Goal: Transaction & Acquisition: Purchase product/service

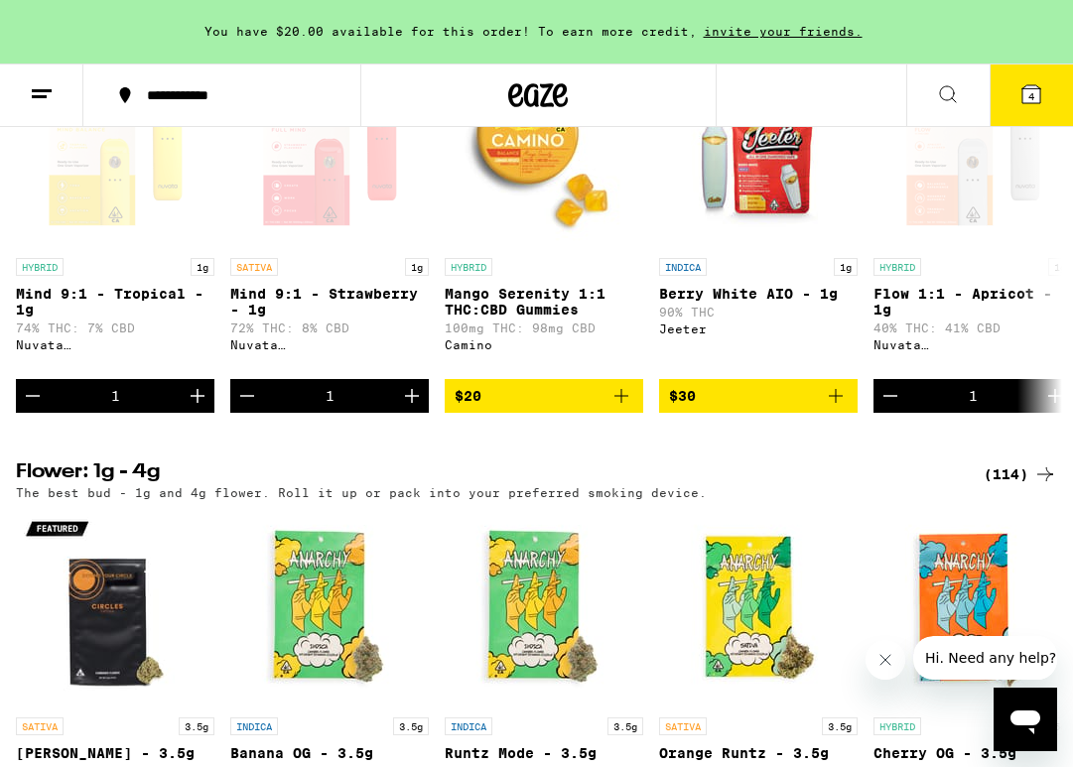
scroll to position [1706, 0]
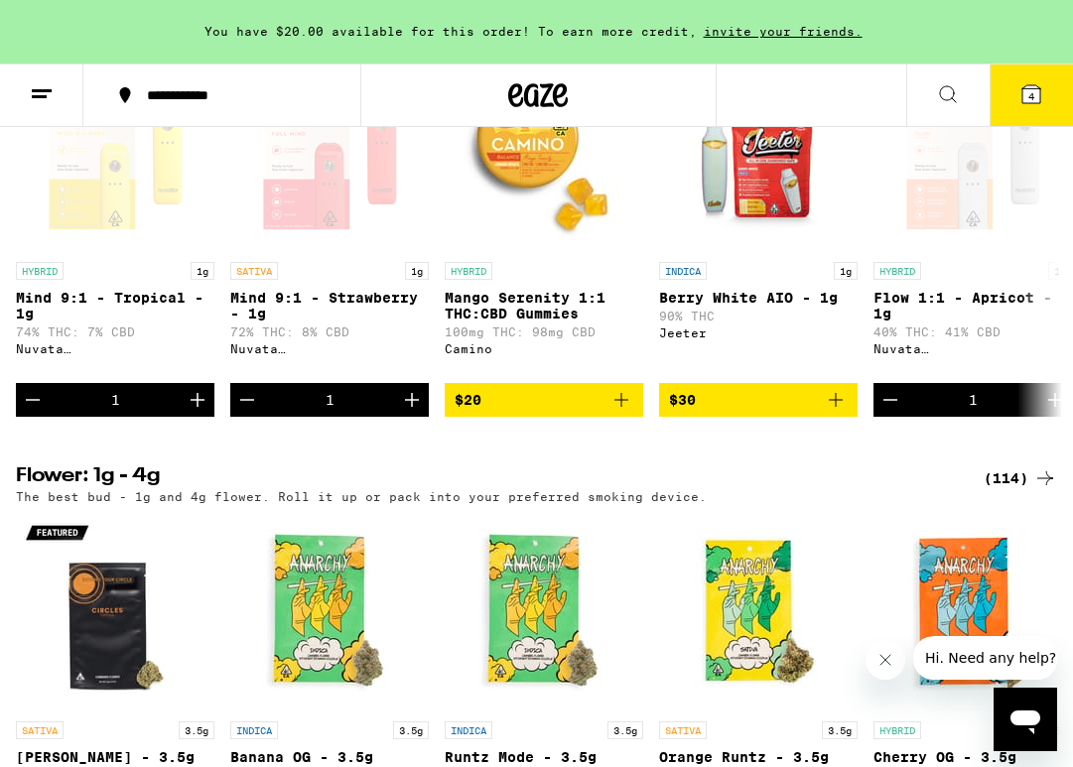
click at [1043, 97] on button "4" at bounding box center [1030, 96] width 83 height 62
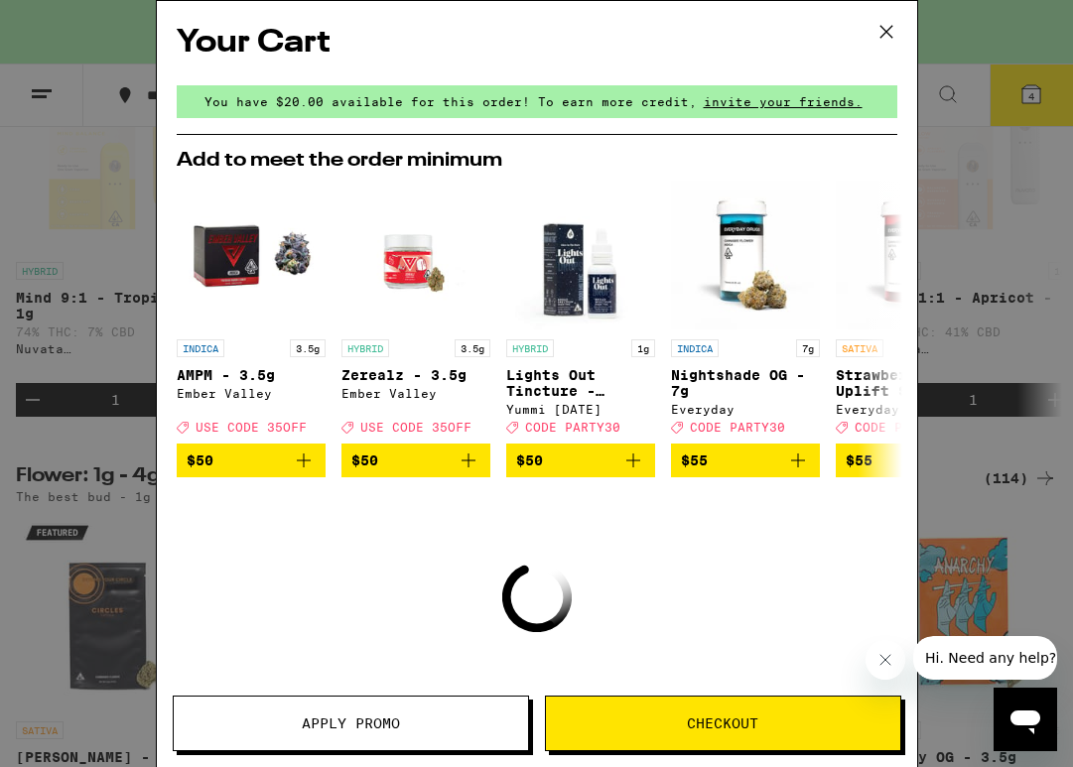
click at [893, 36] on icon at bounding box center [886, 32] width 30 height 30
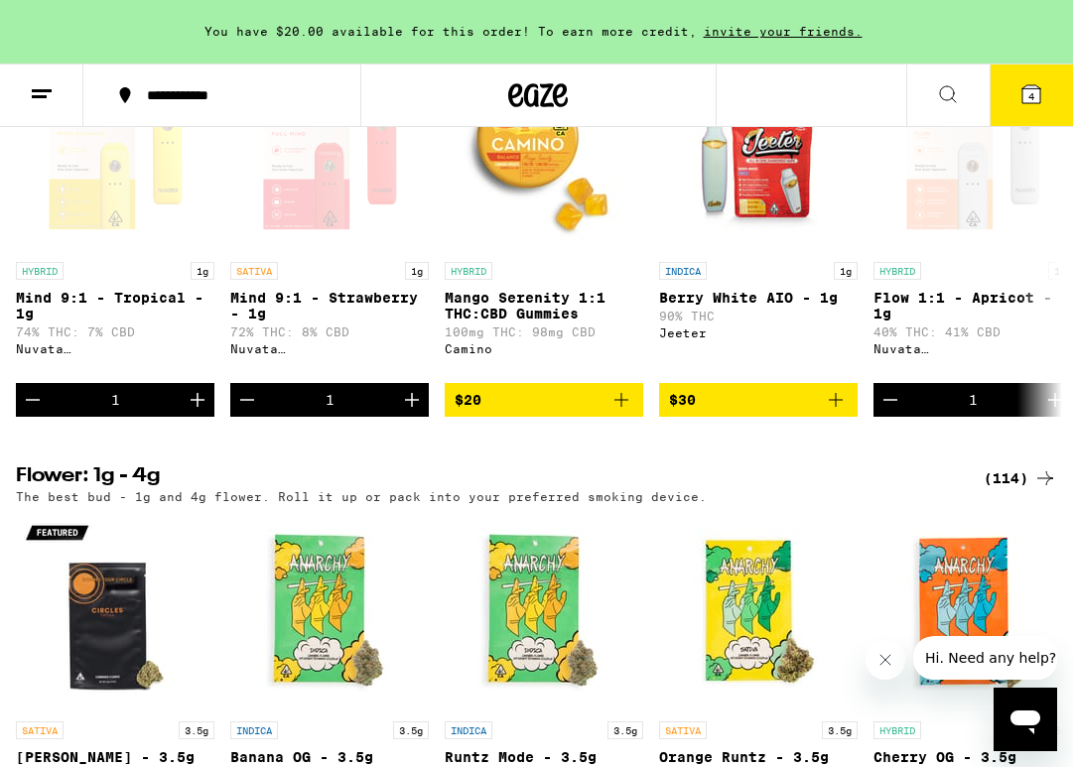
click at [1030, 87] on icon at bounding box center [1031, 94] width 18 height 18
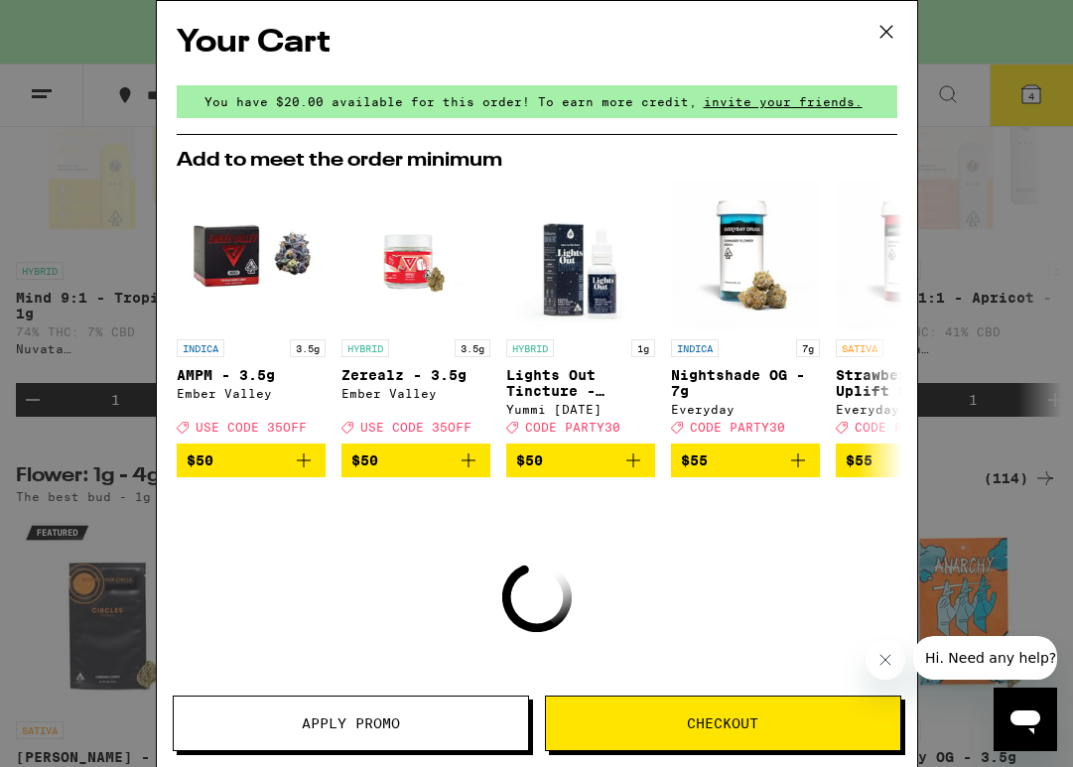
scroll to position [129, 0]
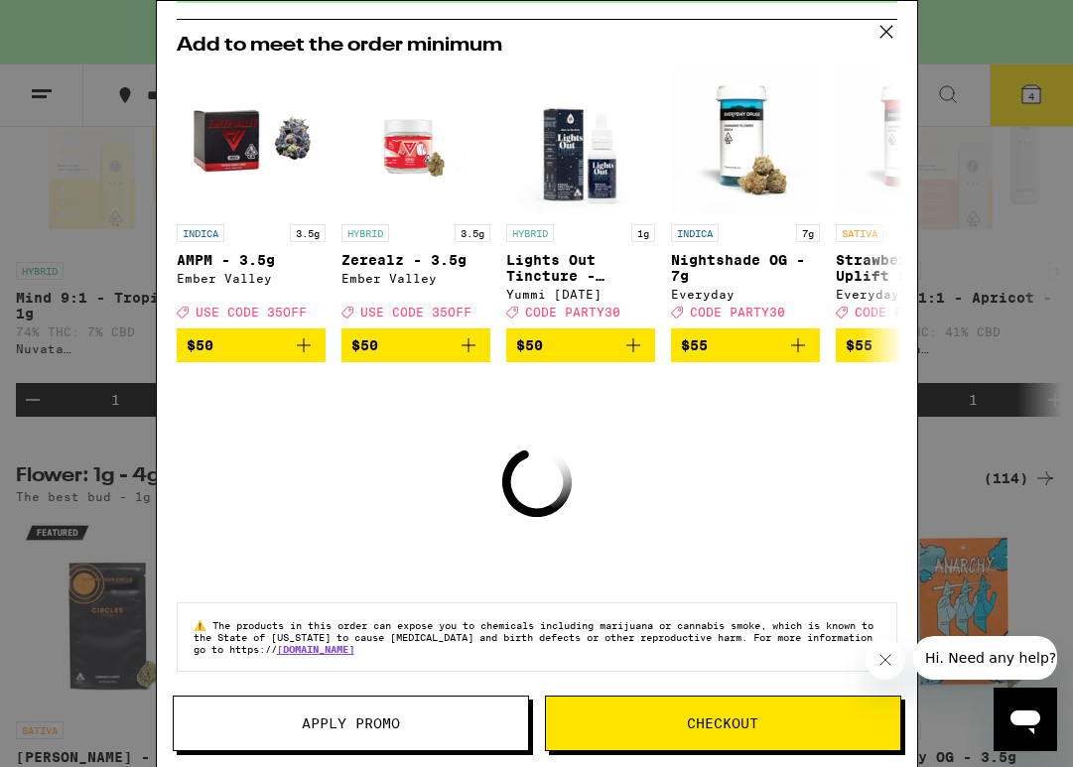
click at [378, 703] on button "Apply Promo" at bounding box center [351, 724] width 356 height 56
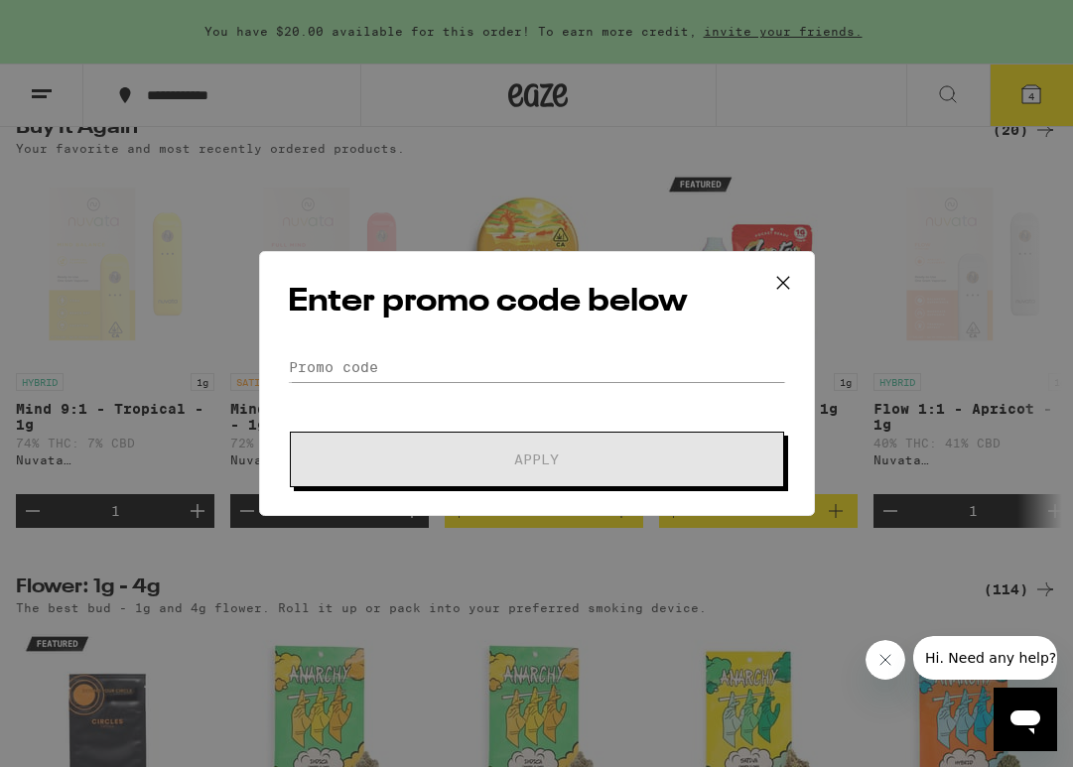
click at [790, 281] on icon at bounding box center [783, 283] width 30 height 30
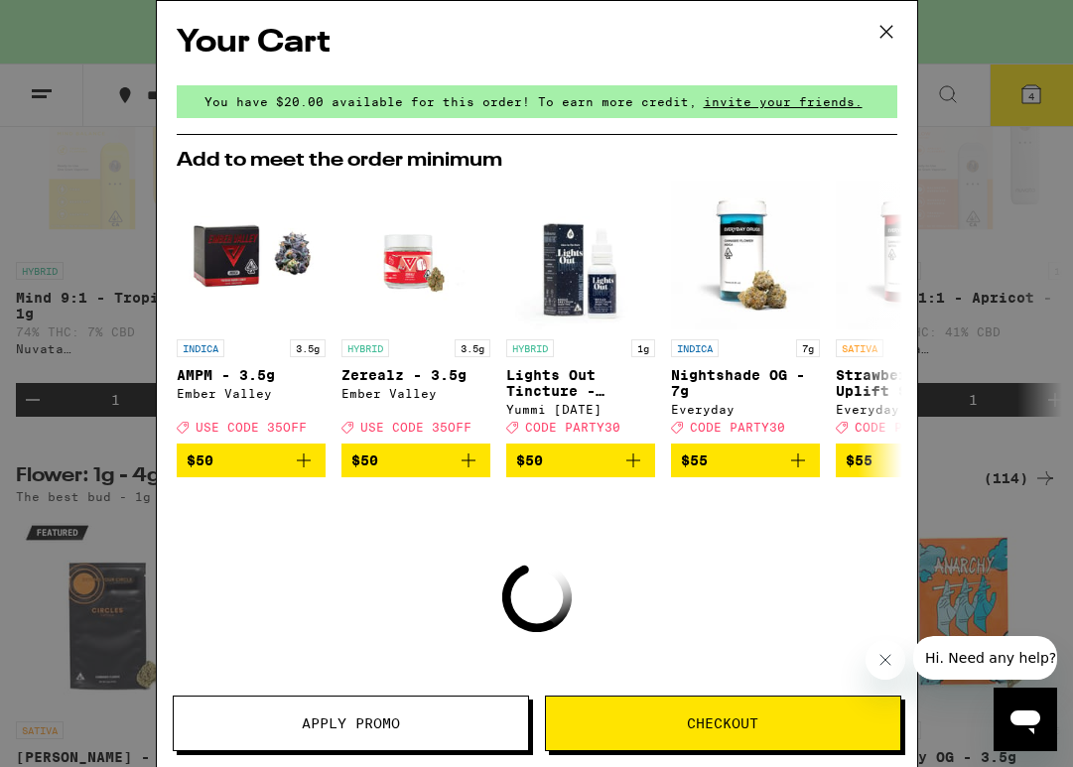
click at [886, 42] on icon at bounding box center [886, 32] width 30 height 30
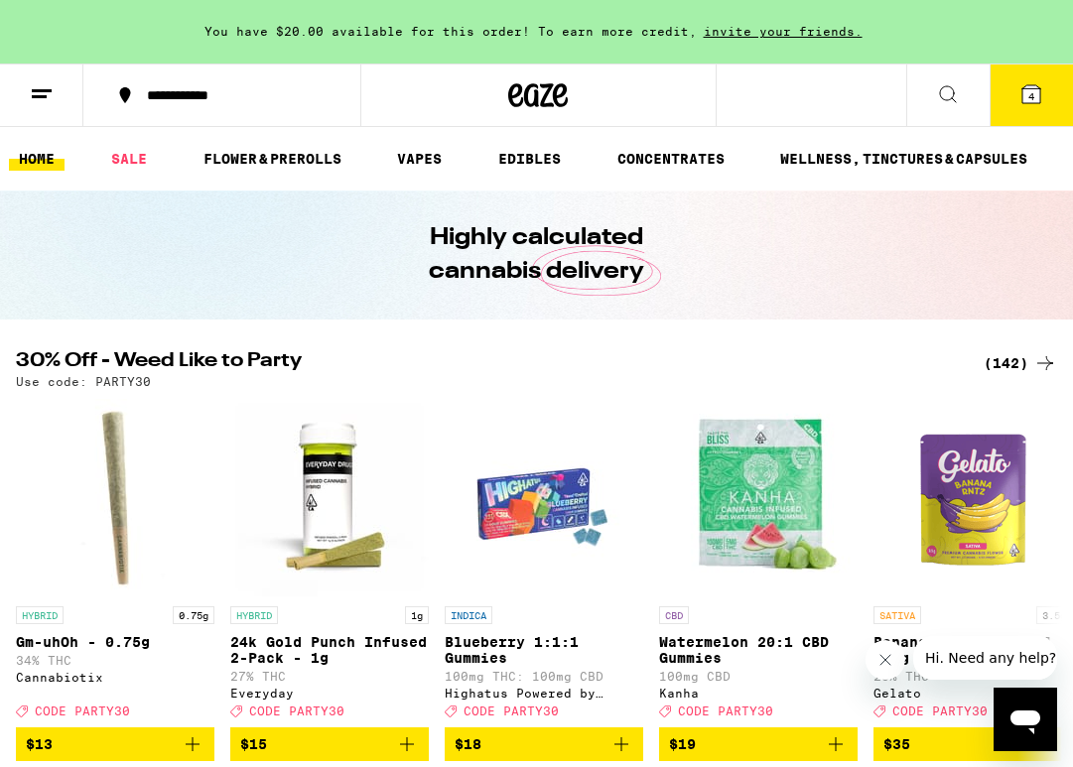
click at [39, 90] on line at bounding box center [42, 90] width 20 height 0
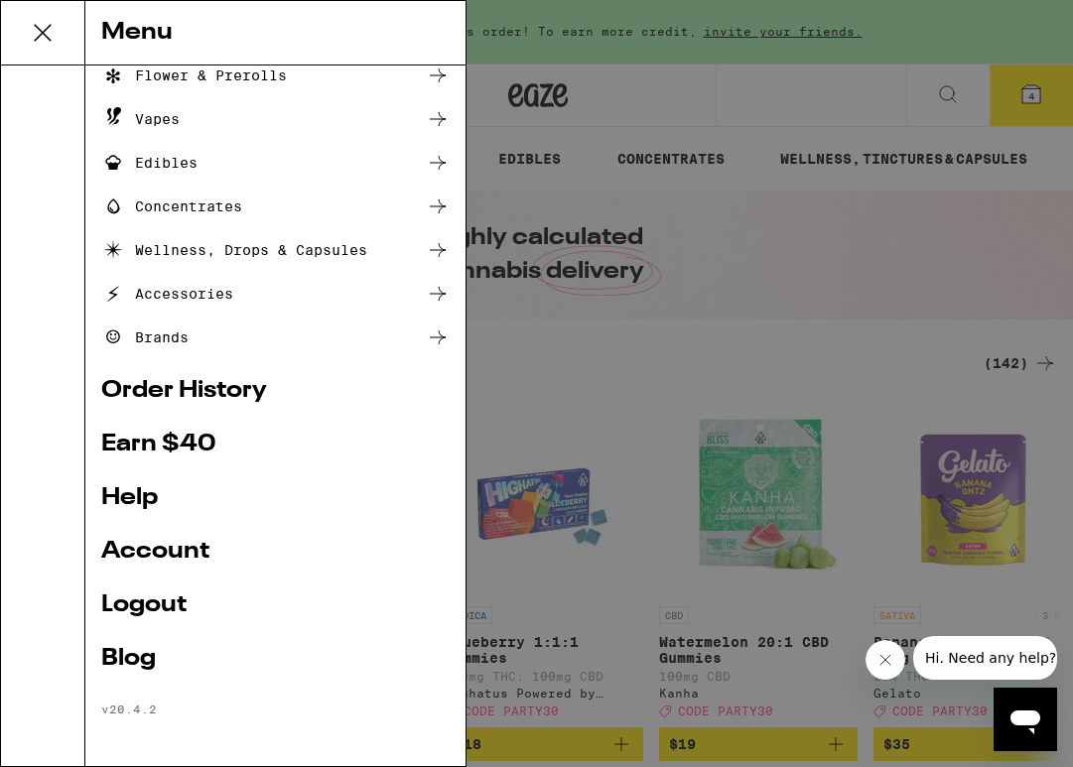
click at [656, 360] on div "Menu Shop Buy It Again Sale Flower & Prerolls Vapes Edibles Concentrates Wellne…" at bounding box center [536, 383] width 1073 height 767
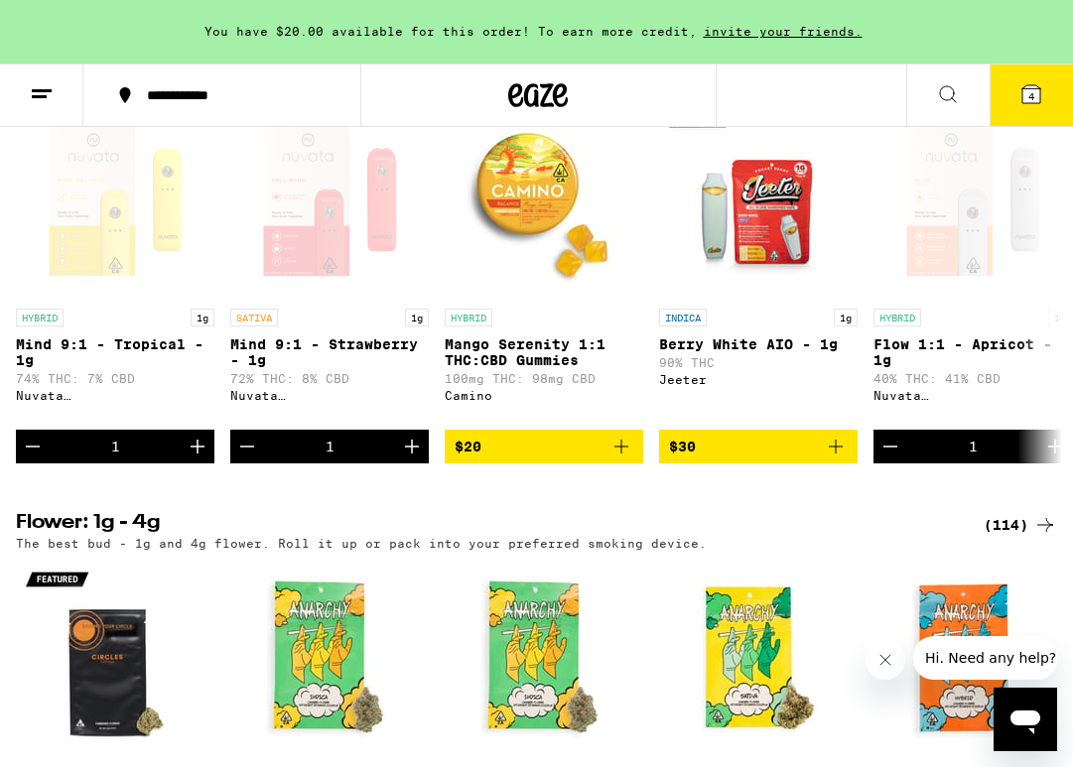
scroll to position [1637, 0]
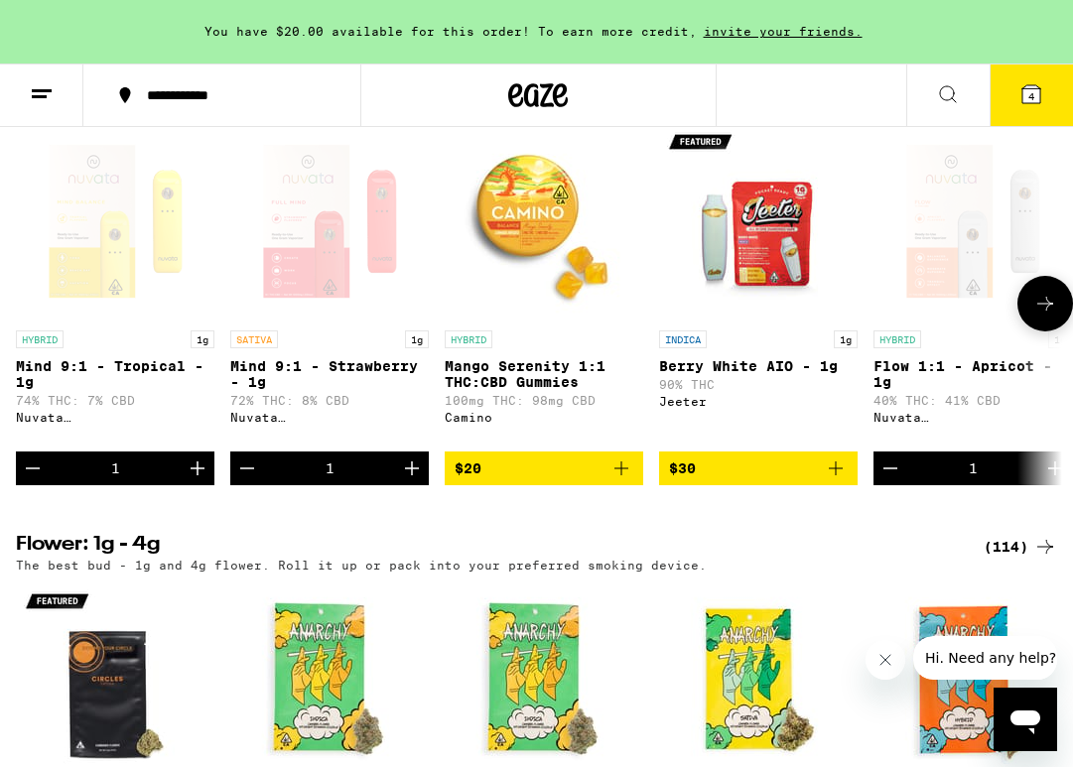
click at [409, 475] on icon "Increment" at bounding box center [412, 468] width 14 height 14
click at [1037, 84] on icon at bounding box center [1031, 94] width 24 height 24
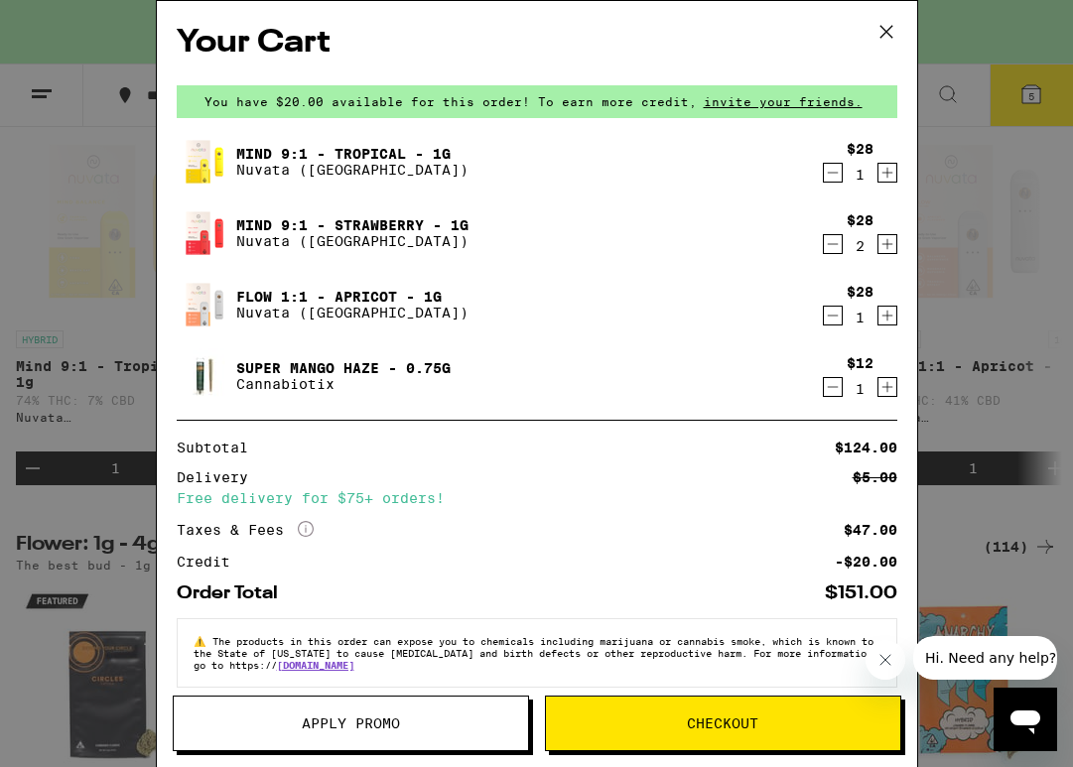
click at [835, 251] on icon "Decrement" at bounding box center [833, 244] width 18 height 24
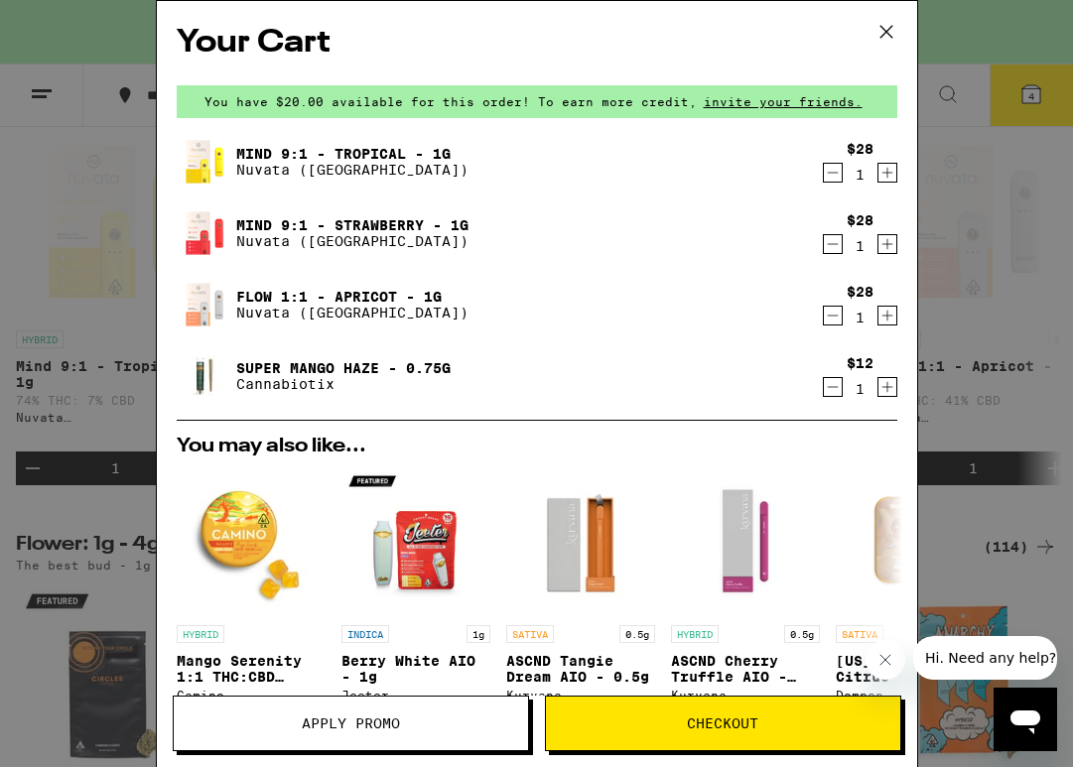
click at [837, 238] on icon "Decrement" at bounding box center [833, 244] width 18 height 24
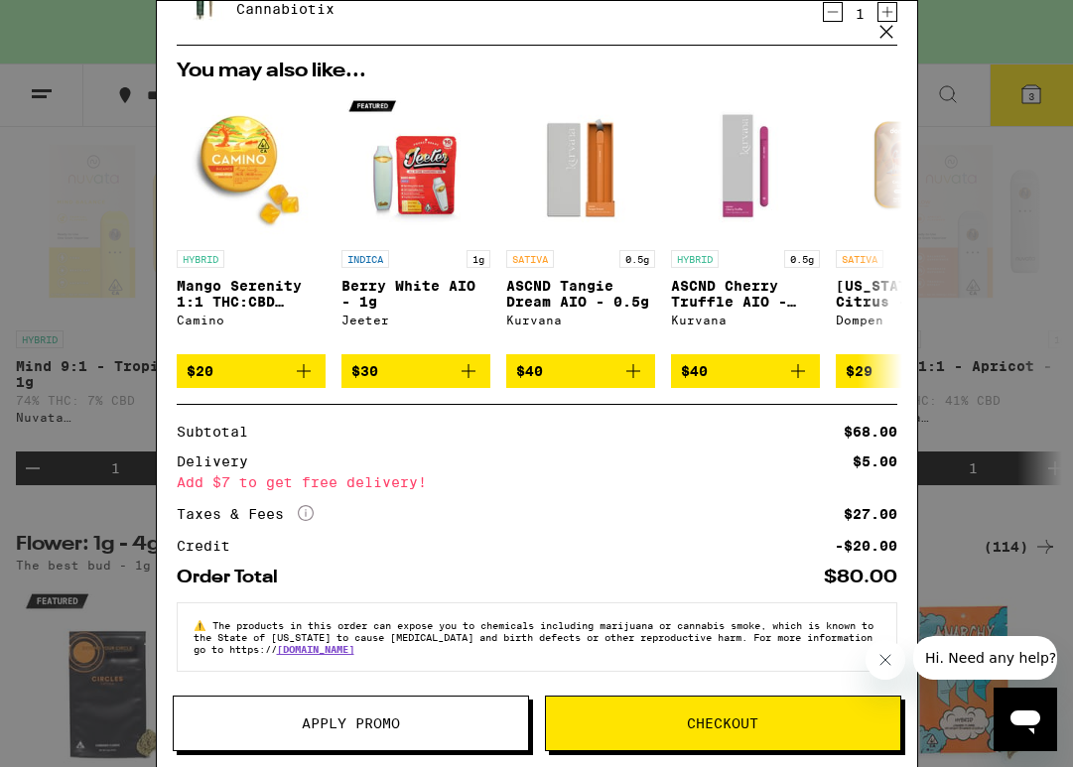
scroll to position [318, 0]
drag, startPoint x: 636, startPoint y: 502, endPoint x: 622, endPoint y: 528, distance: 29.3
click at [622, 528] on div "Your Cart You have $20.00 available for this order! To earn more credit, invite…" at bounding box center [537, 354] width 760 height 707
drag, startPoint x: 601, startPoint y: 546, endPoint x: 625, endPoint y: 619, distance: 77.2
click at [599, 573] on div "Subtotal $68.00 Delivery $5.00 Add $7 to get free delivery! Taxes & Fees More I…" at bounding box center [537, 495] width 720 height 183
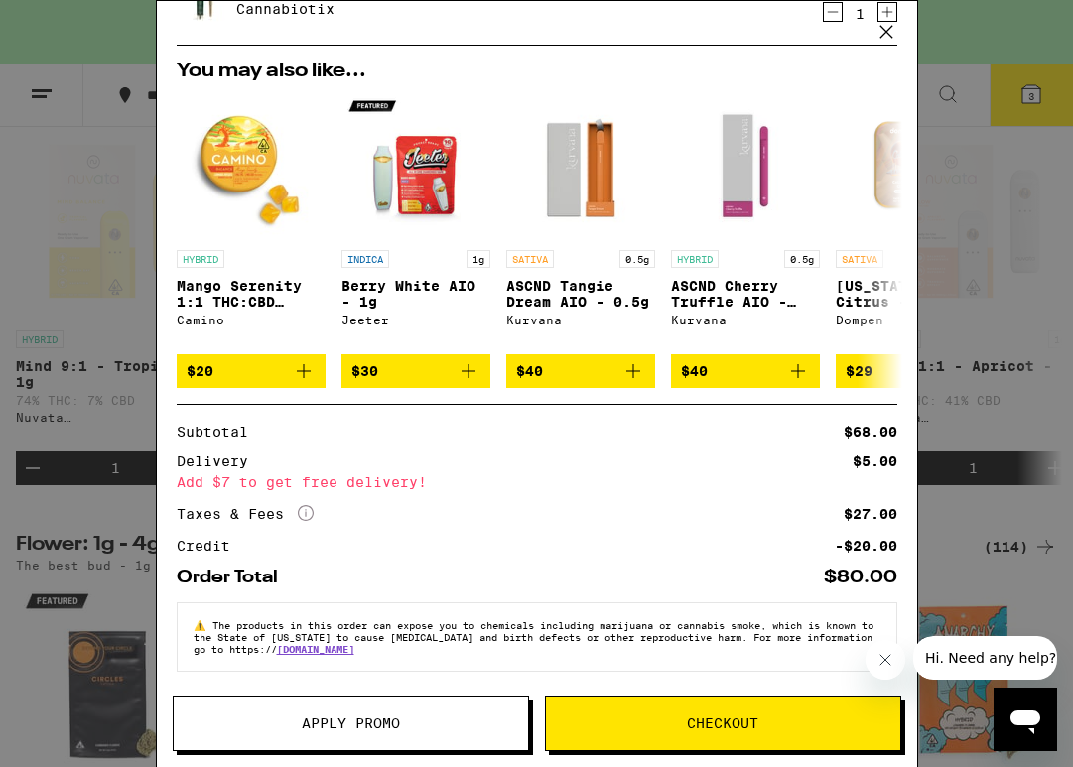
click at [626, 634] on span "The products in this order can expose you to chemicals including marijuana or c…" at bounding box center [534, 637] width 680 height 36
click at [876, 30] on icon at bounding box center [886, 32] width 30 height 30
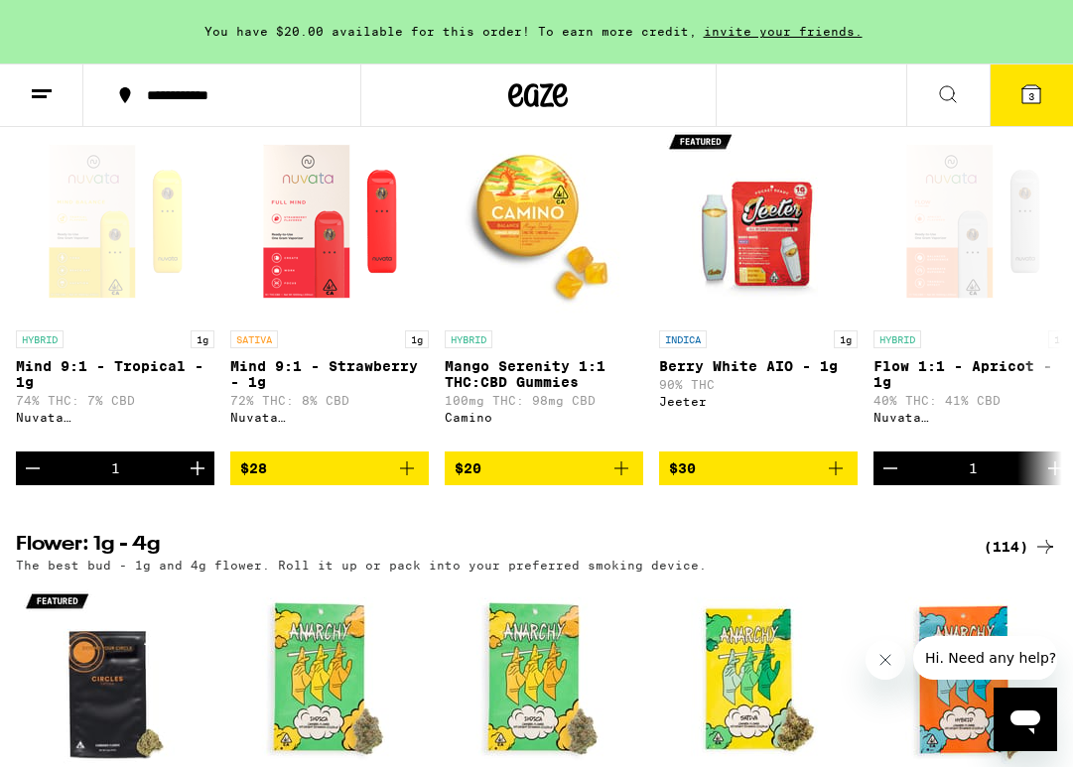
click at [1025, 88] on icon at bounding box center [1031, 94] width 18 height 18
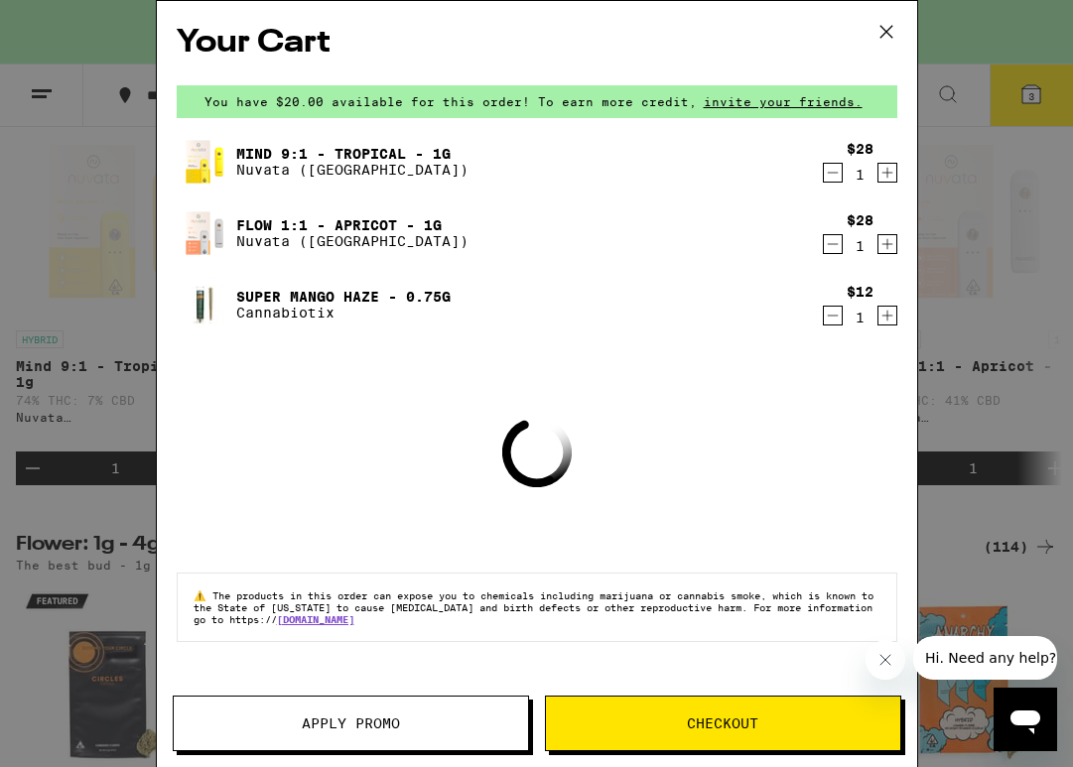
click at [836, 171] on icon "Decrement" at bounding box center [833, 173] width 18 height 24
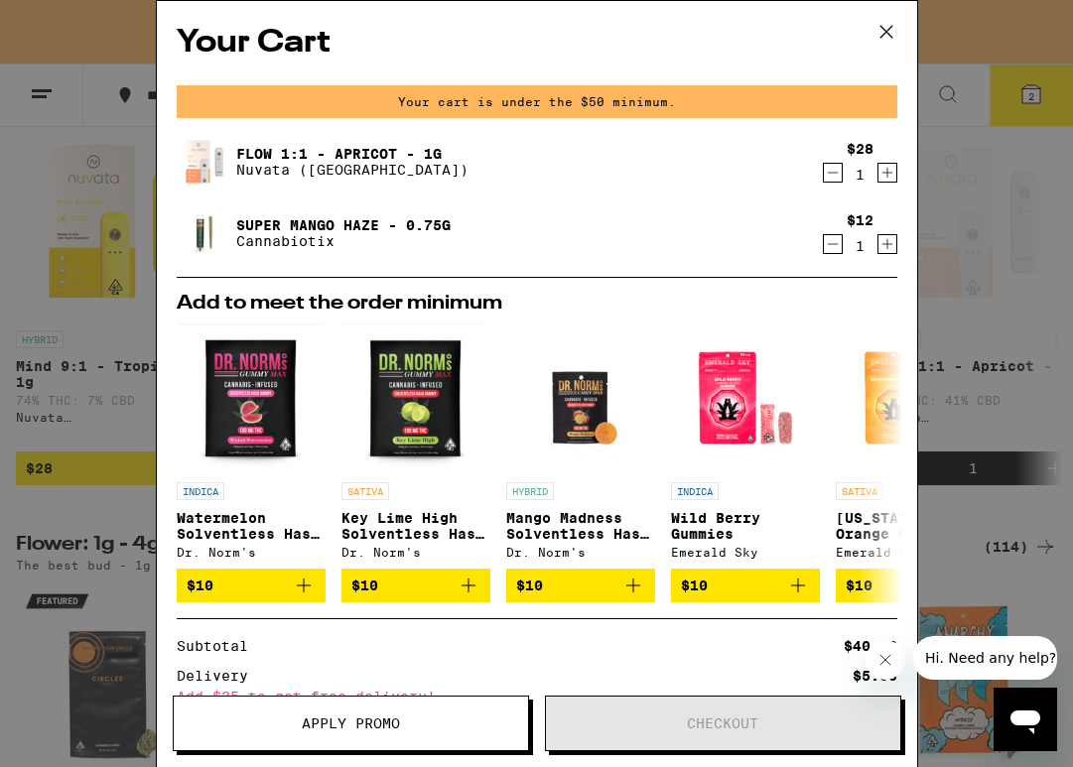
click at [836, 173] on icon "Decrement" at bounding box center [833, 173] width 18 height 24
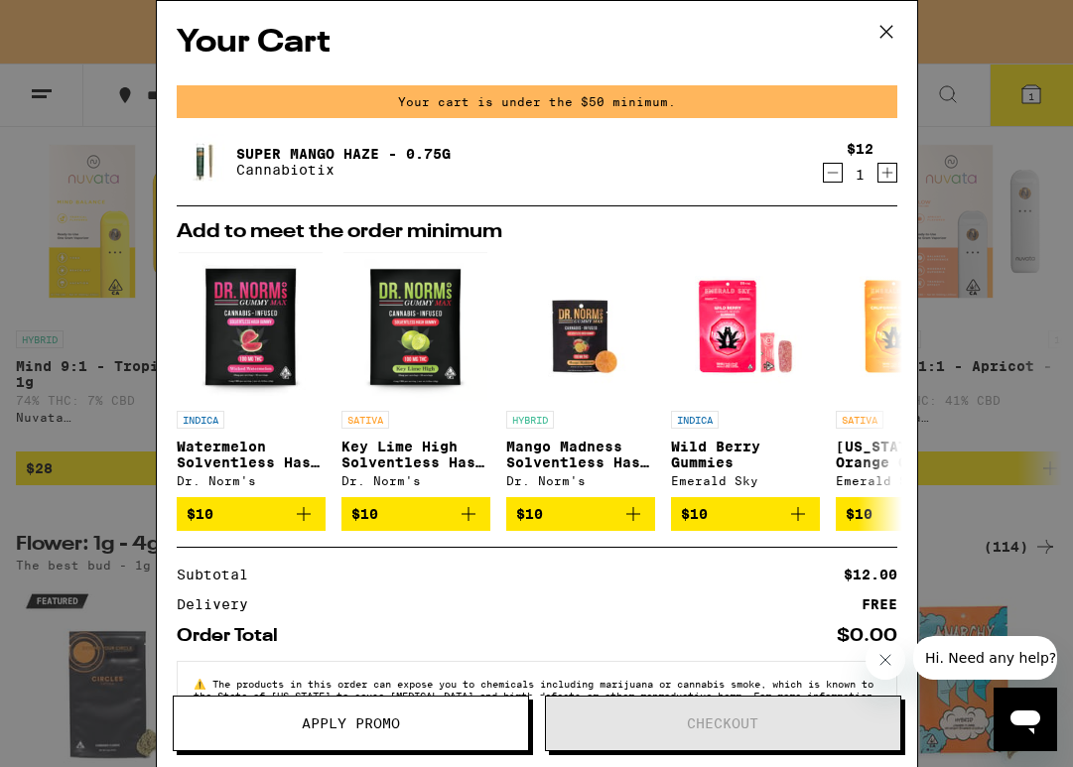
click at [830, 173] on icon "Decrement" at bounding box center [832, 173] width 11 height 0
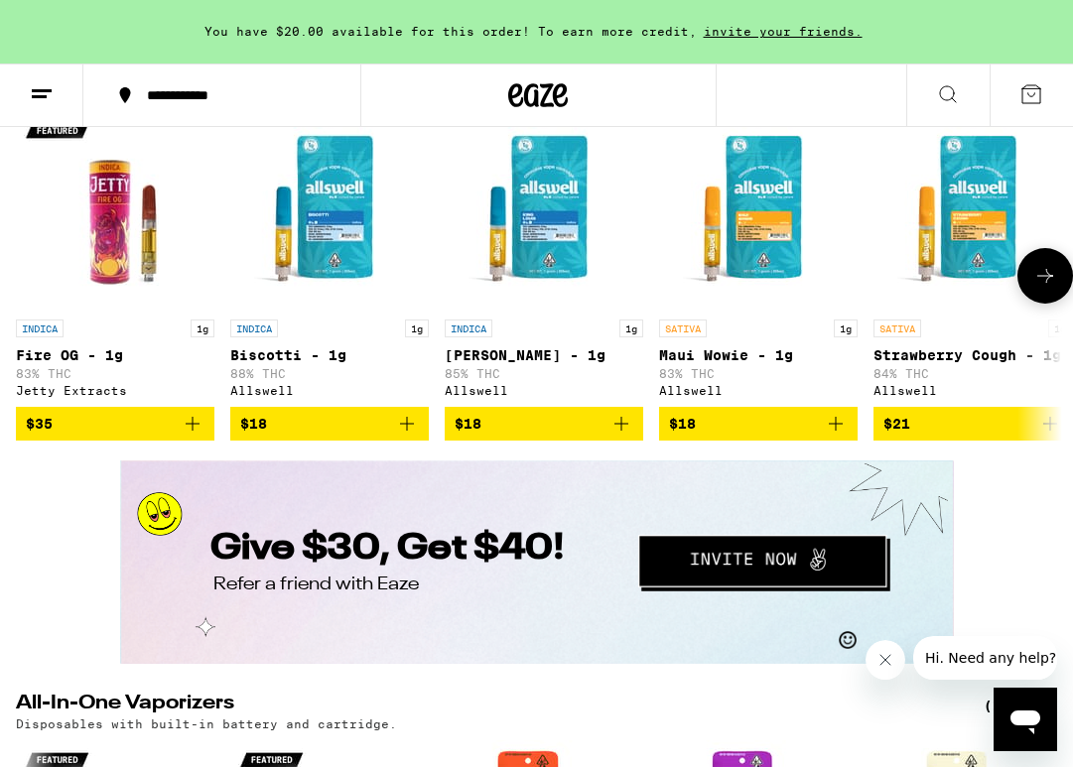
scroll to position [2964, 0]
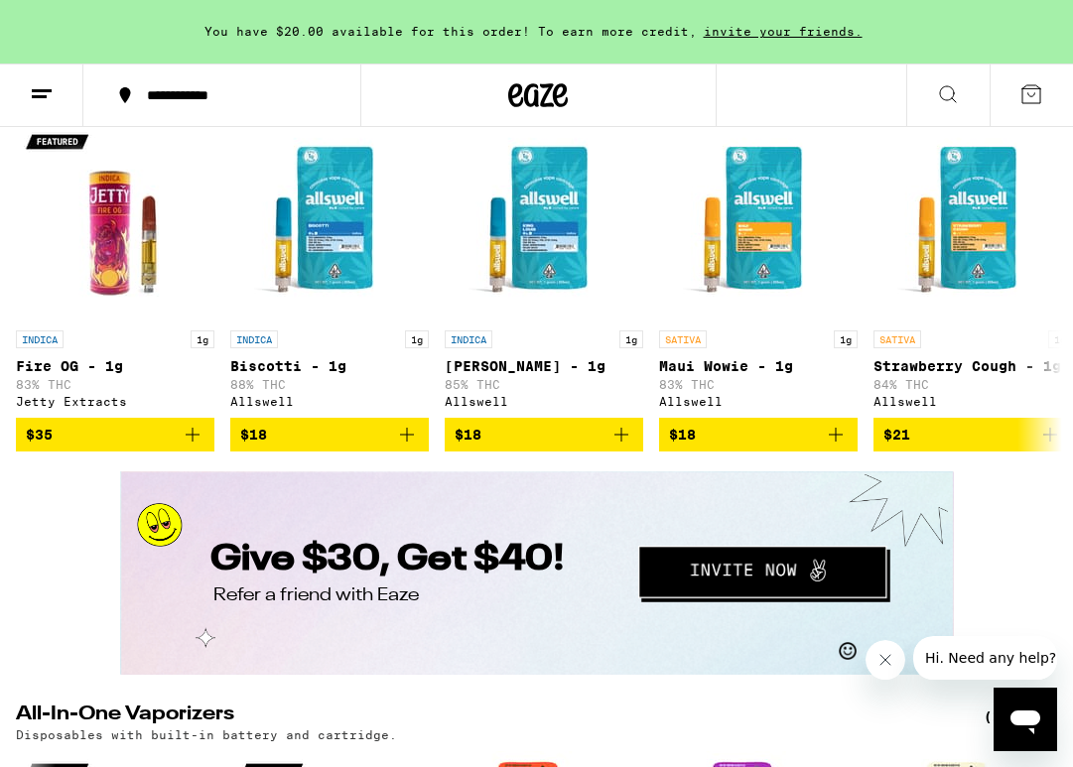
click at [56, 90] on button at bounding box center [41, 96] width 83 height 63
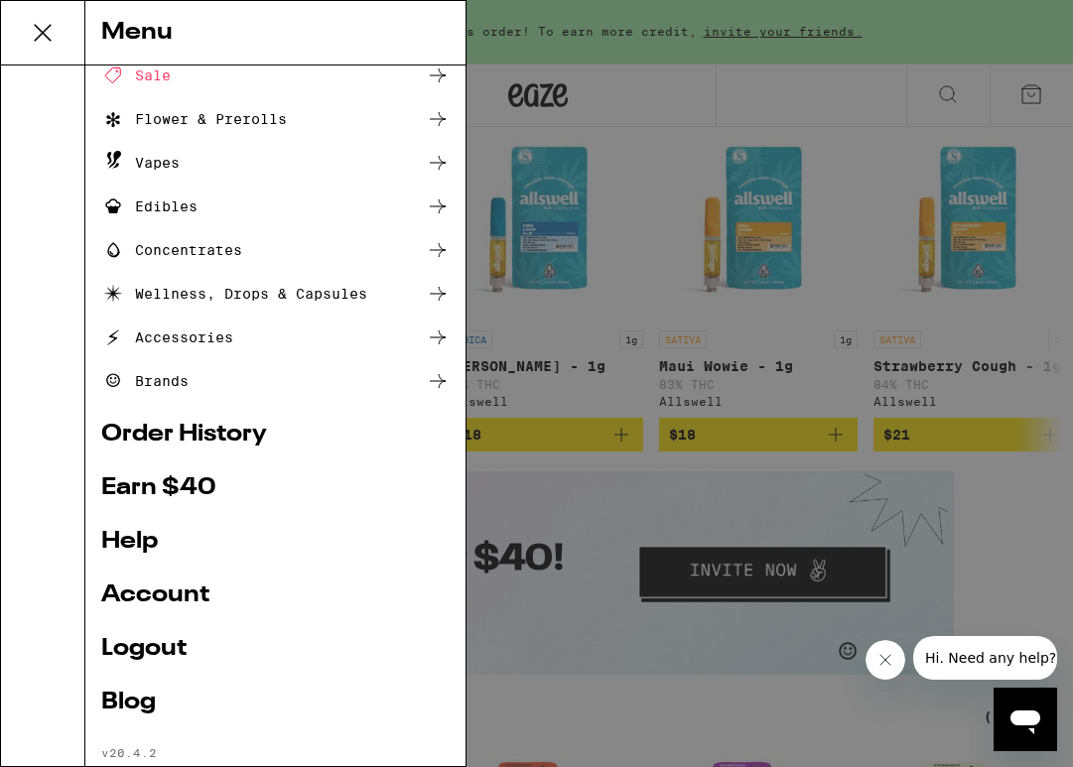
scroll to position [114, 0]
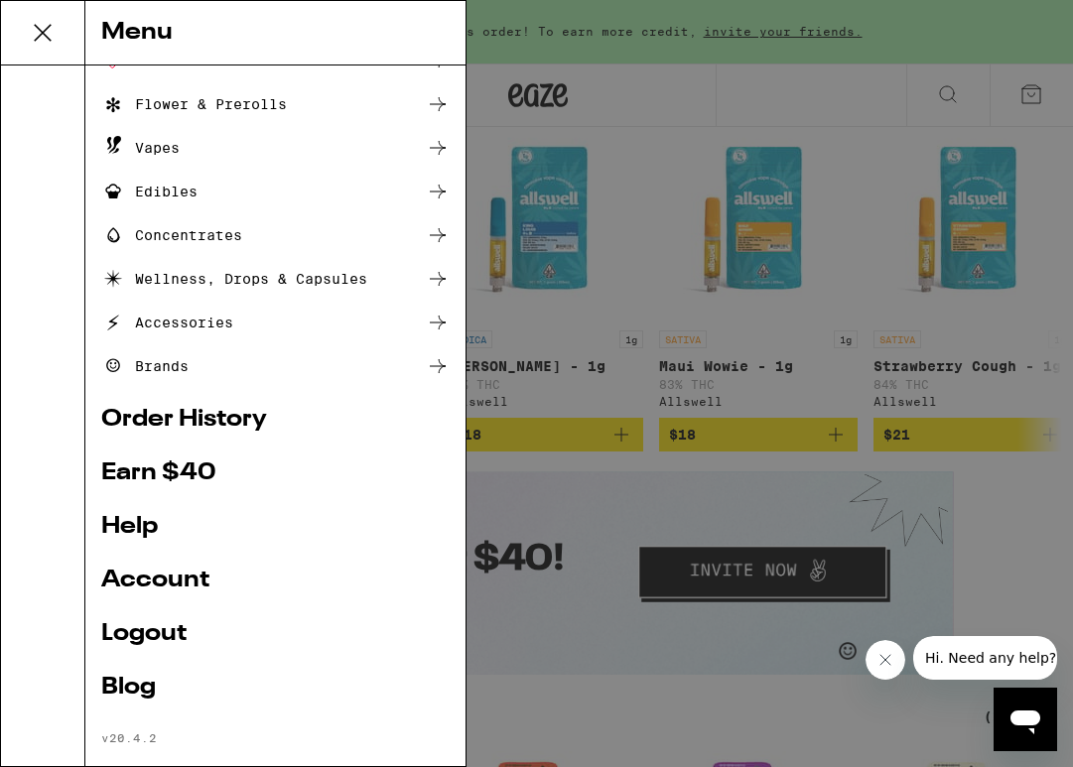
click at [180, 585] on link "Account" at bounding box center [275, 581] width 348 height 24
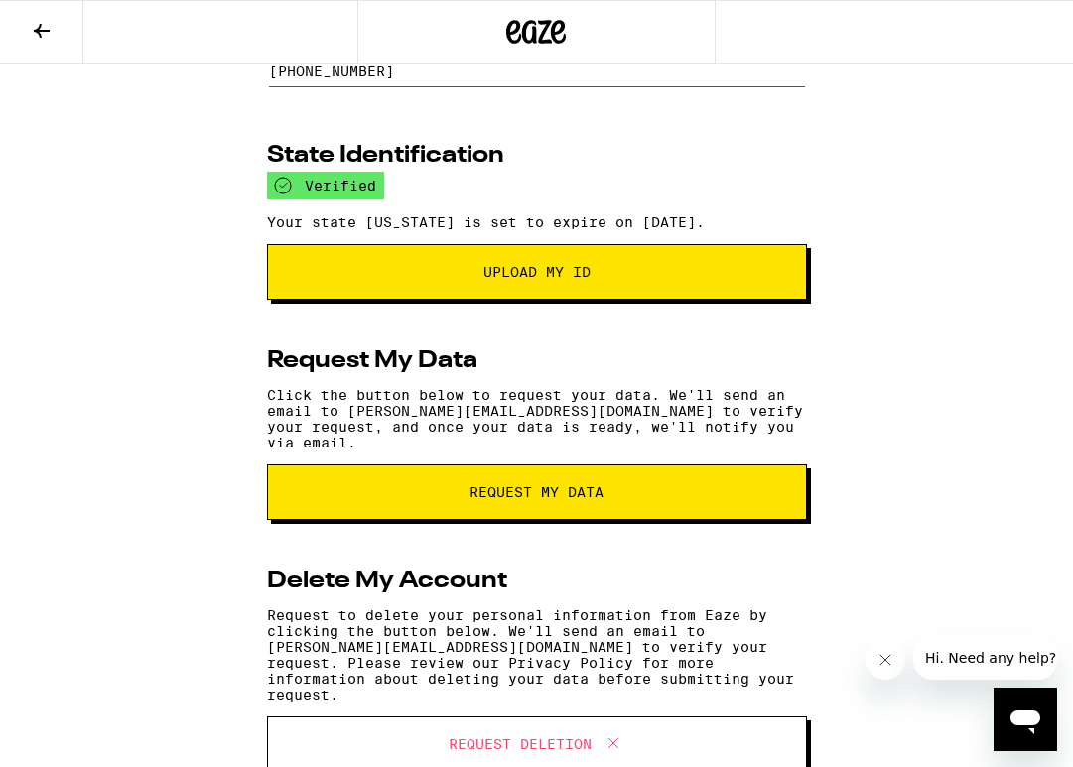
scroll to position [284, 0]
